Goal: Task Accomplishment & Management: Complete application form

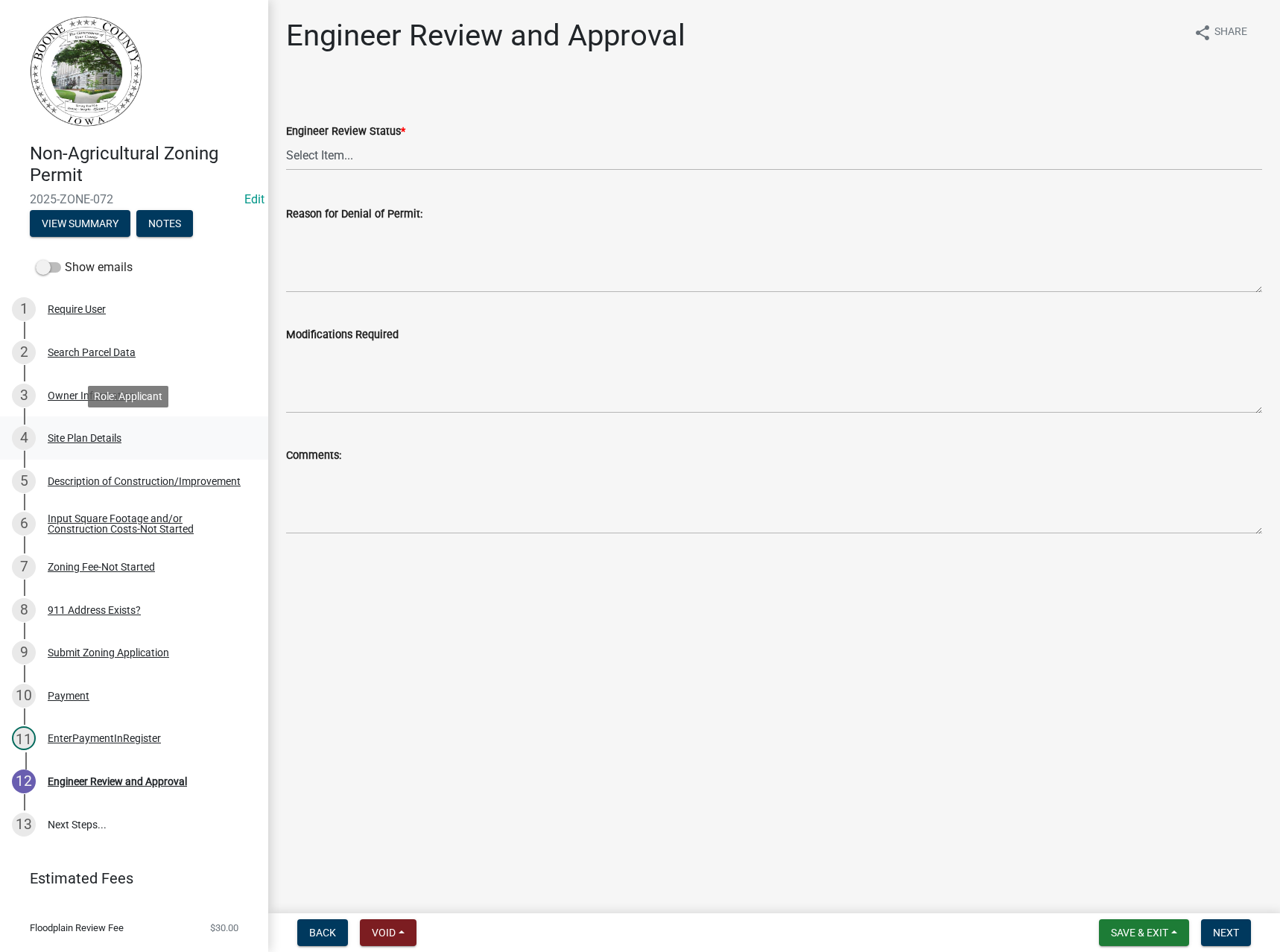
click at [86, 436] on div "Site Plan Details" at bounding box center [85, 438] width 74 height 10
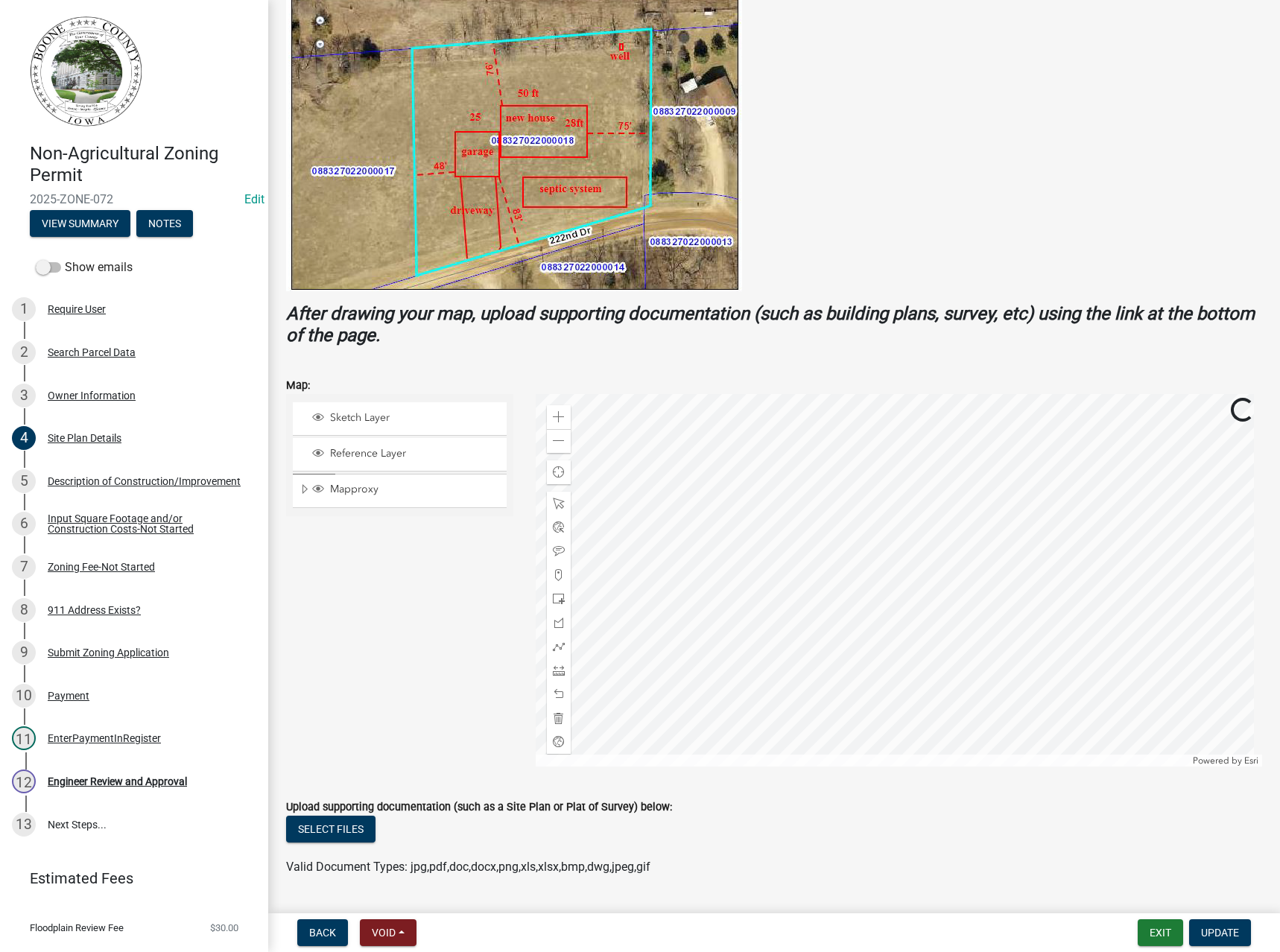
scroll to position [338, 0]
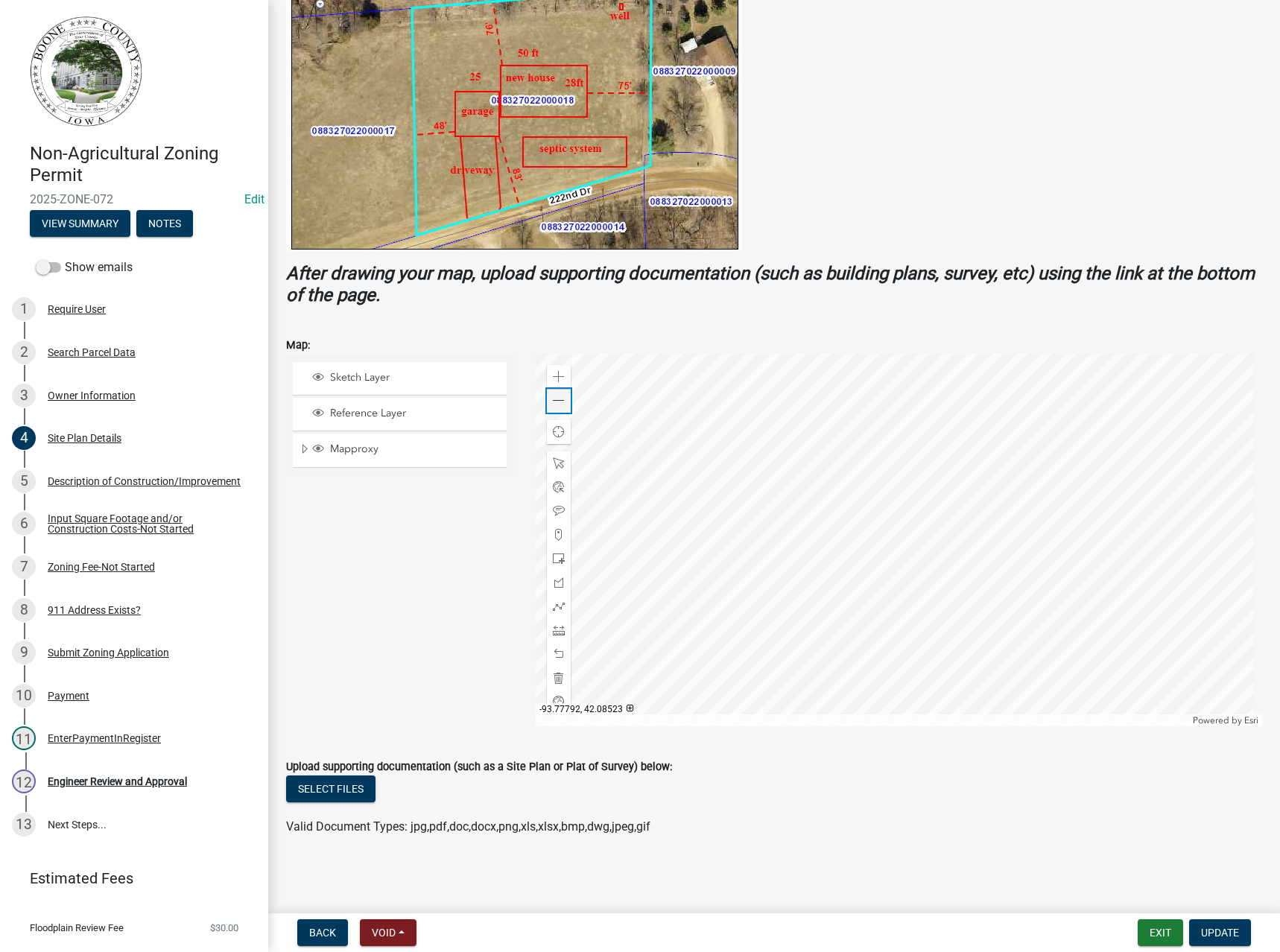
click at [560, 403] on span at bounding box center [559, 400] width 12 height 12
click at [305, 450] on span "Expand" at bounding box center [305, 450] width 12 height 14
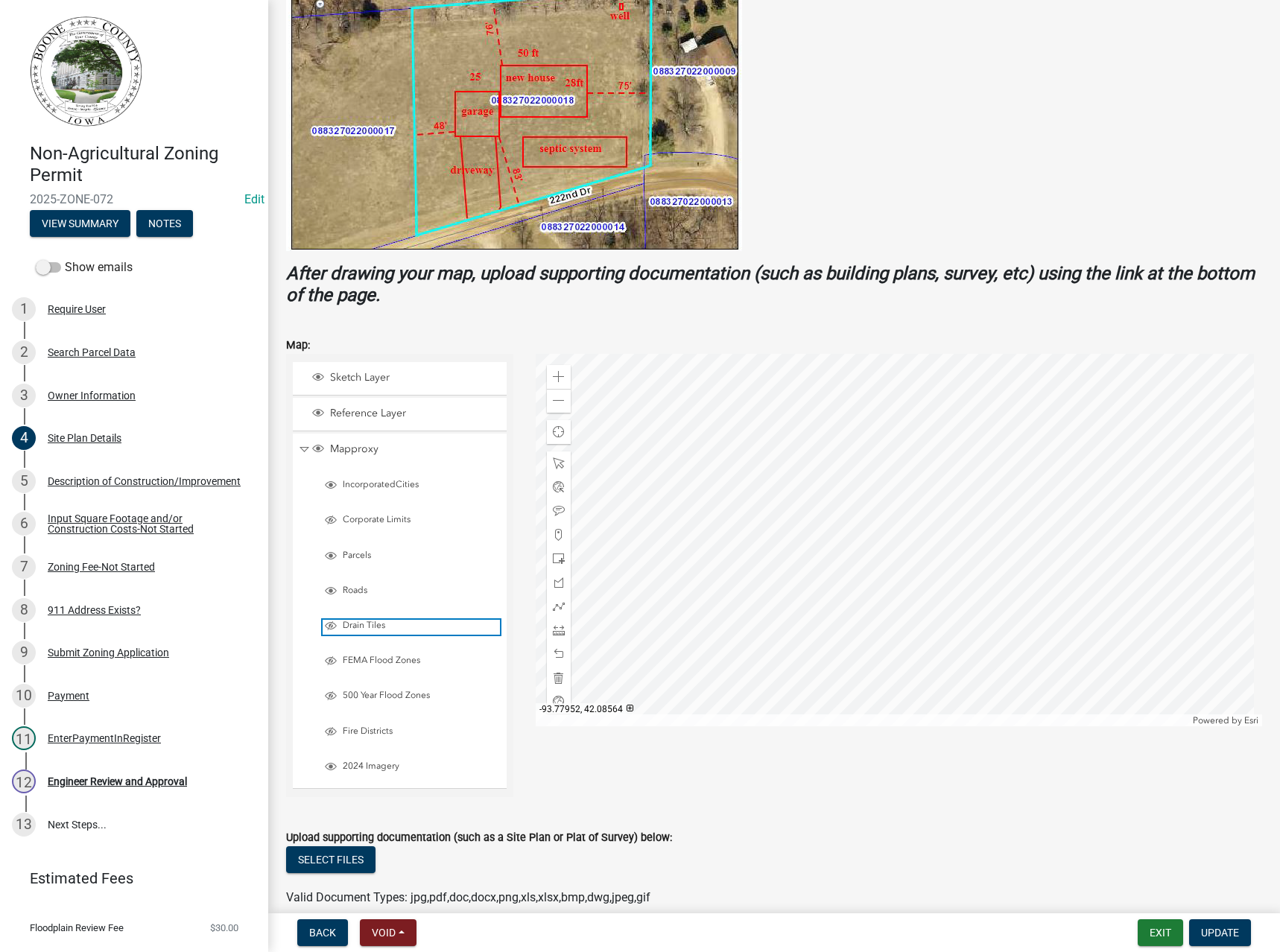
click at [361, 621] on span "Drain Tiles" at bounding box center [419, 626] width 161 height 12
click at [363, 661] on span "FEMA Flood Zones" at bounding box center [419, 661] width 161 height 12
click at [361, 693] on span "500 Year Flood Zones" at bounding box center [419, 695] width 161 height 12
click at [556, 400] on span at bounding box center [559, 400] width 12 height 12
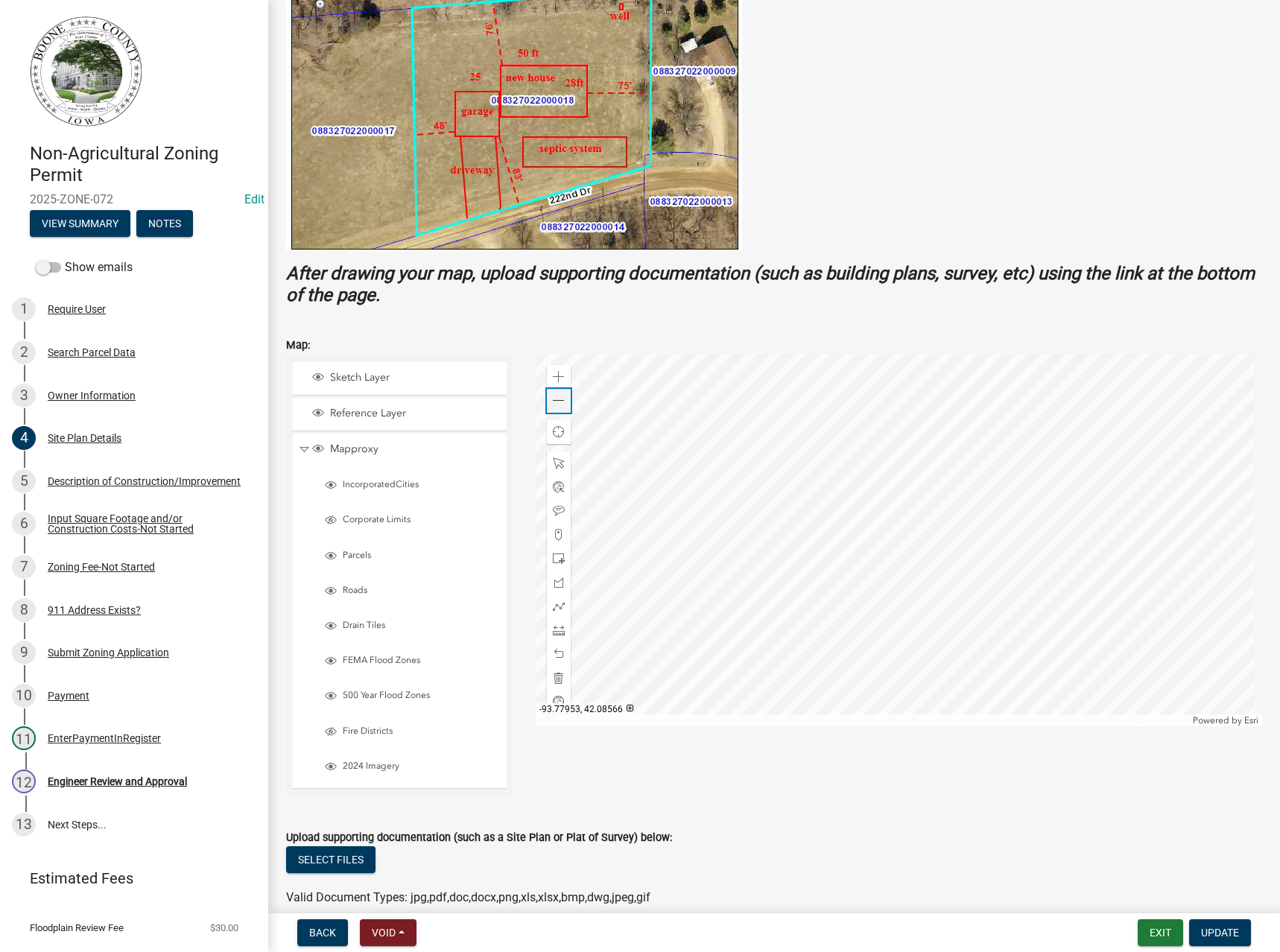
click at [556, 400] on span at bounding box center [559, 400] width 12 height 12
click at [84, 783] on div "Engineer Review and Approval" at bounding box center [118, 781] width 140 height 10
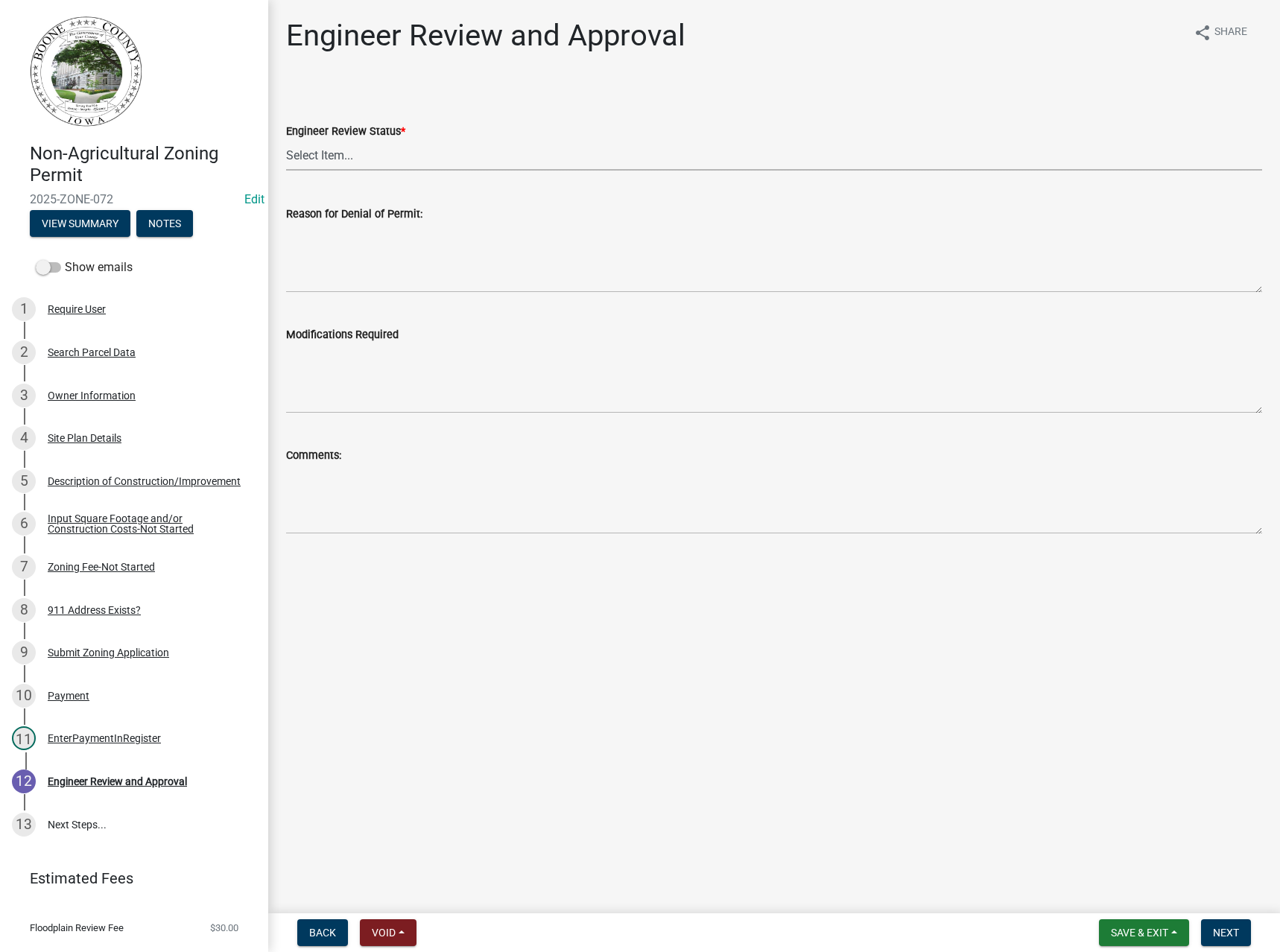
click at [337, 156] on select "Select Item... Clear of Floodplain and County Tile Location rejected by Enginee…" at bounding box center [775, 155] width 976 height 31
click at [286, 140] on select "Select Item... Clear of Floodplain and County Tile Location rejected by Enginee…" at bounding box center [775, 155] width 976 height 31
select select "3fbde904-da37-4207-833b-53754720f33d"
click at [1219, 925] on button "Next" at bounding box center [1227, 933] width 50 height 27
